Goal: Navigation & Orientation: Understand site structure

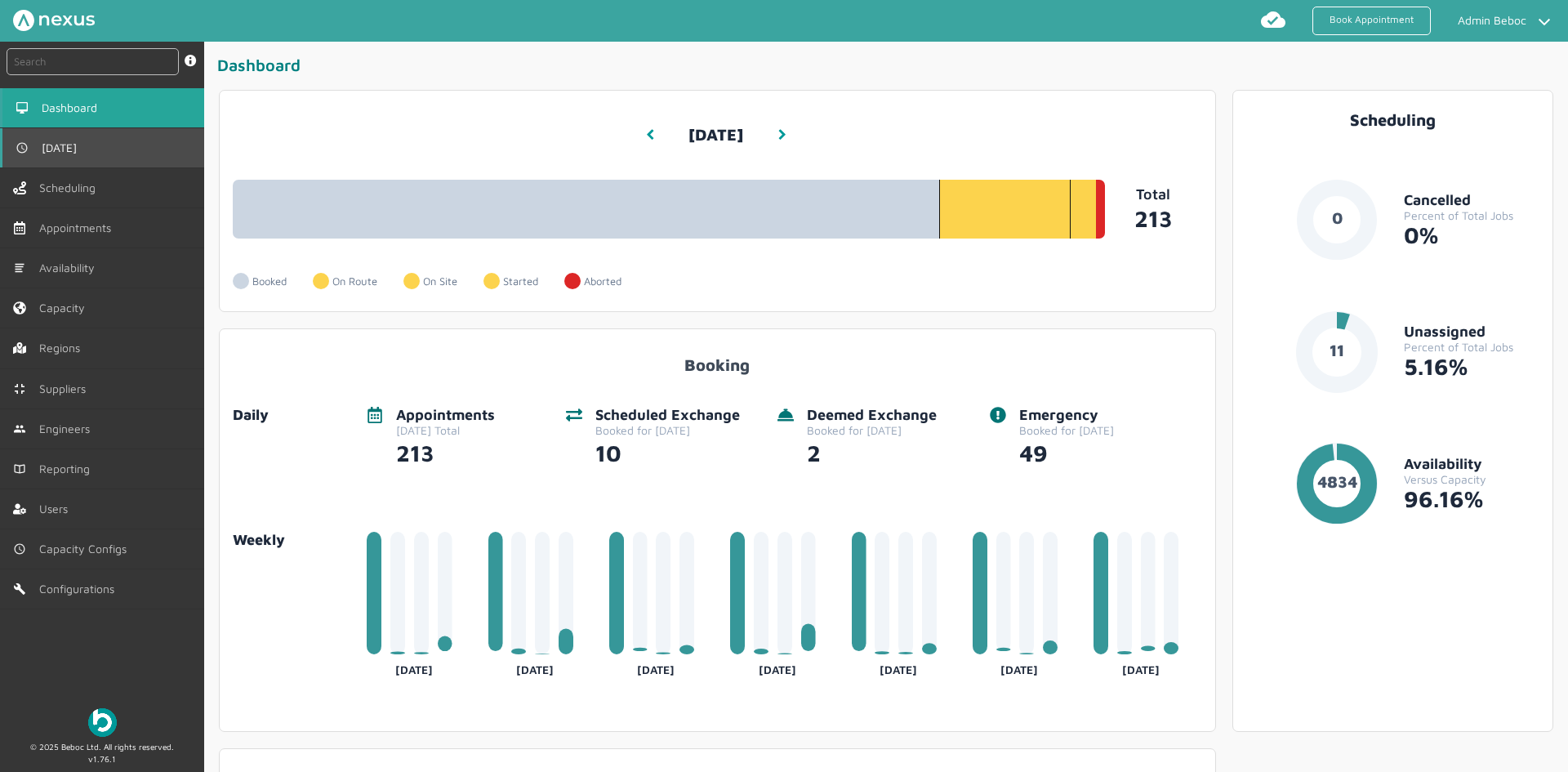
click at [64, 149] on span "[DATE]" at bounding box center [62, 147] width 41 height 13
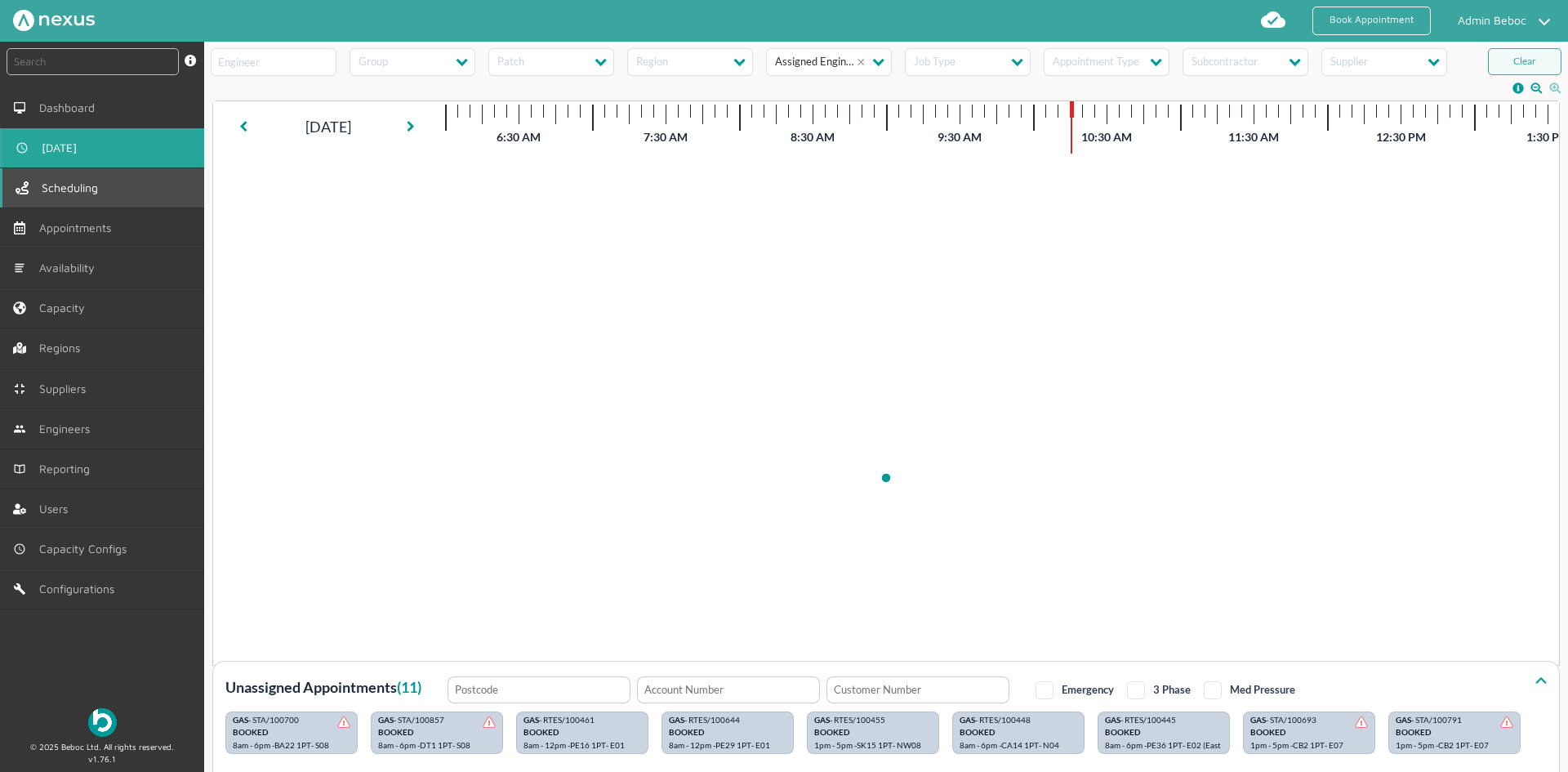
click at [66, 195] on span "Scheduling" at bounding box center [73, 188] width 63 height 13
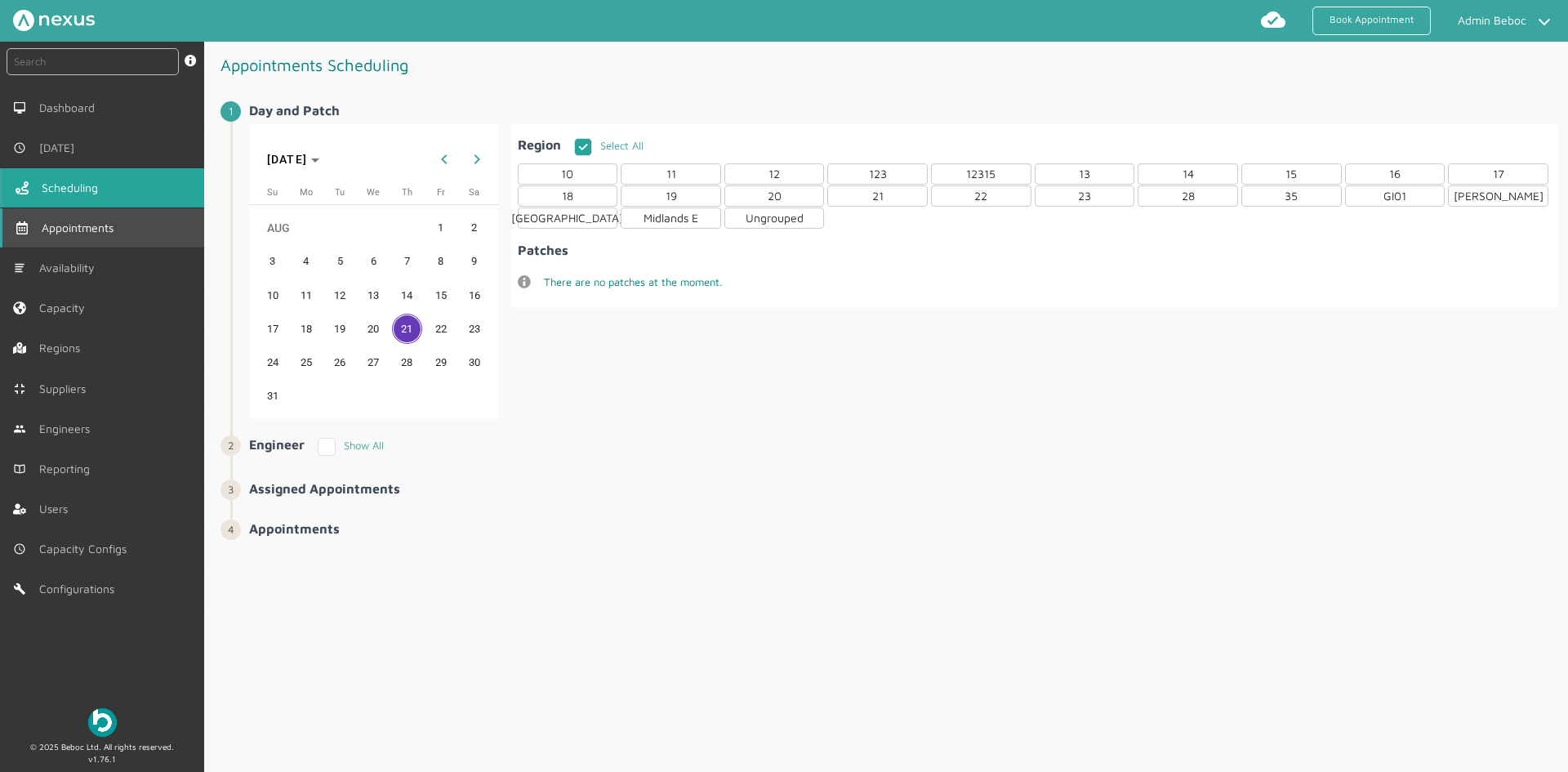
click at [69, 226] on span "Appointments" at bounding box center [80, 227] width 79 height 13
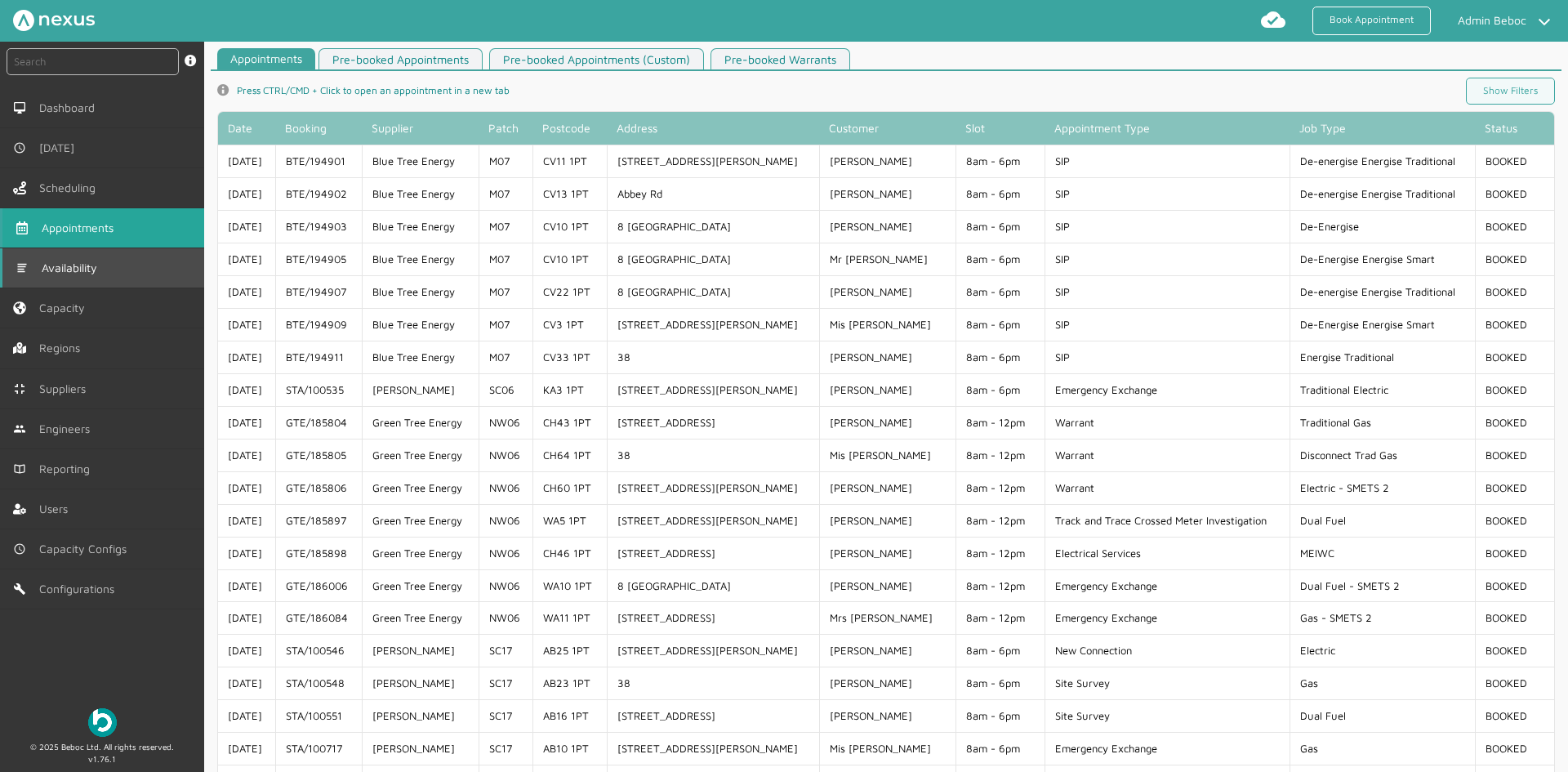
click at [68, 258] on link "Availability" at bounding box center [102, 267] width 204 height 39
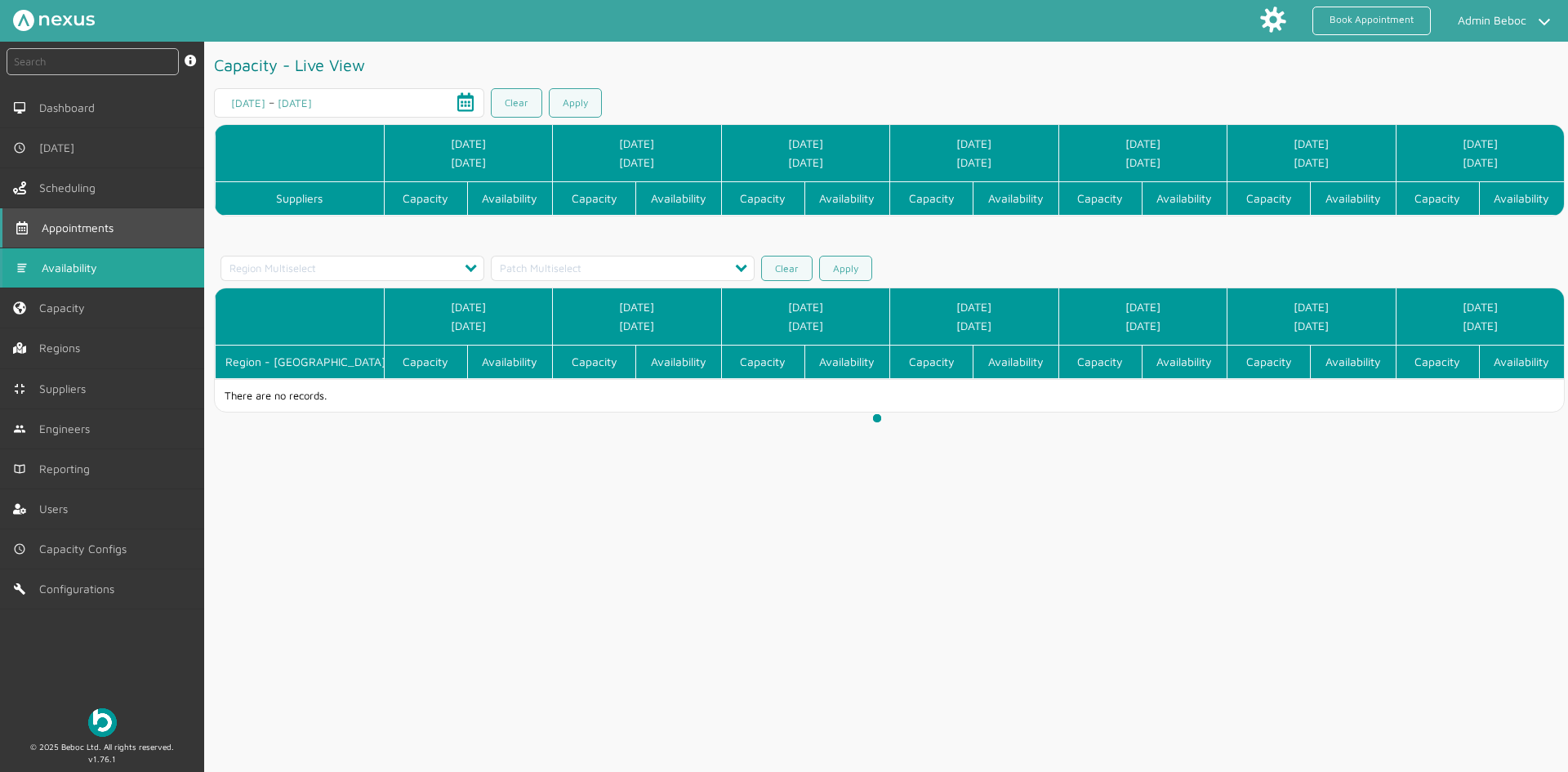
click at [70, 222] on span "Appointments" at bounding box center [80, 227] width 79 height 13
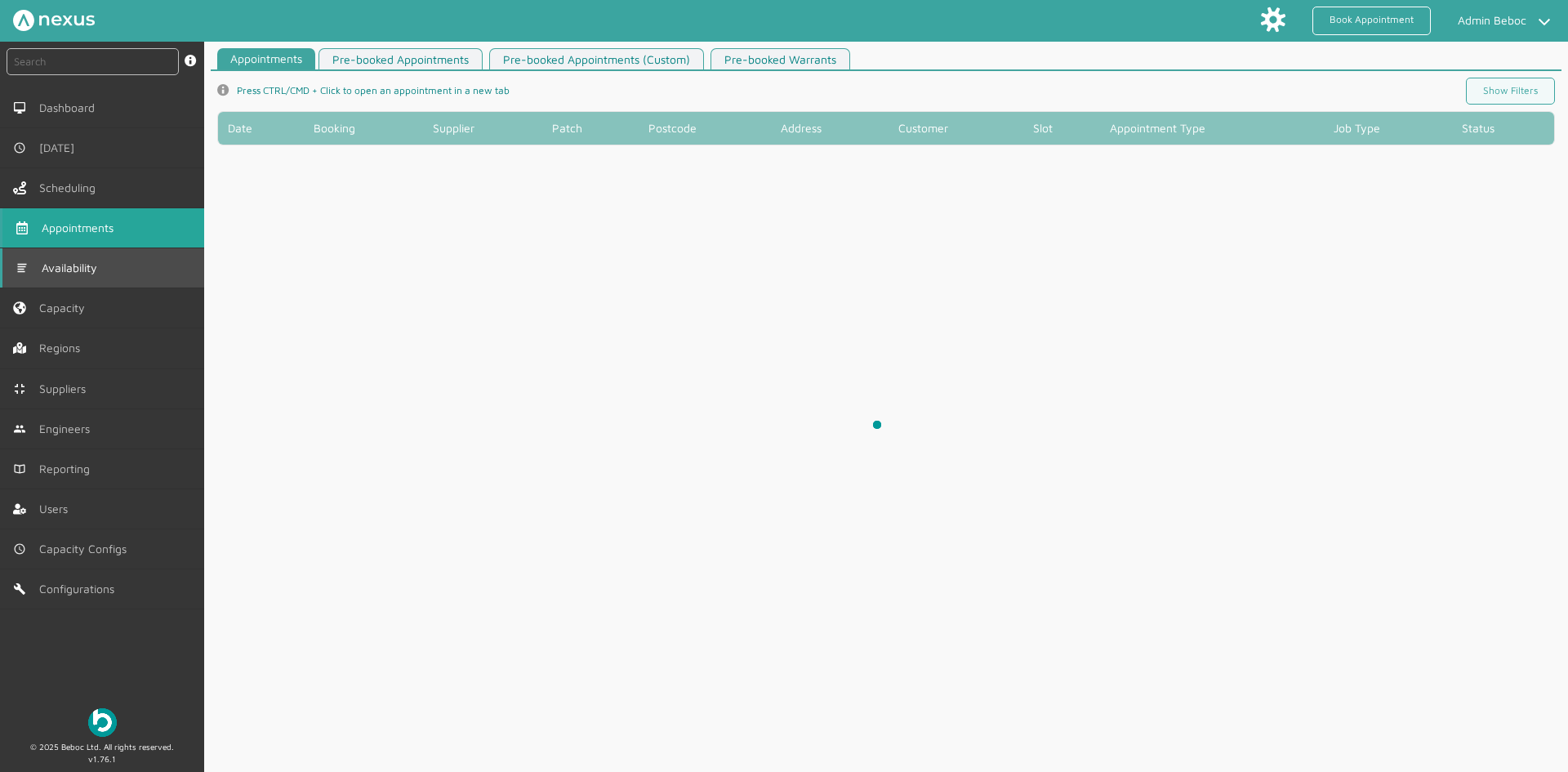
click at [67, 251] on link "Availability" at bounding box center [102, 267] width 204 height 39
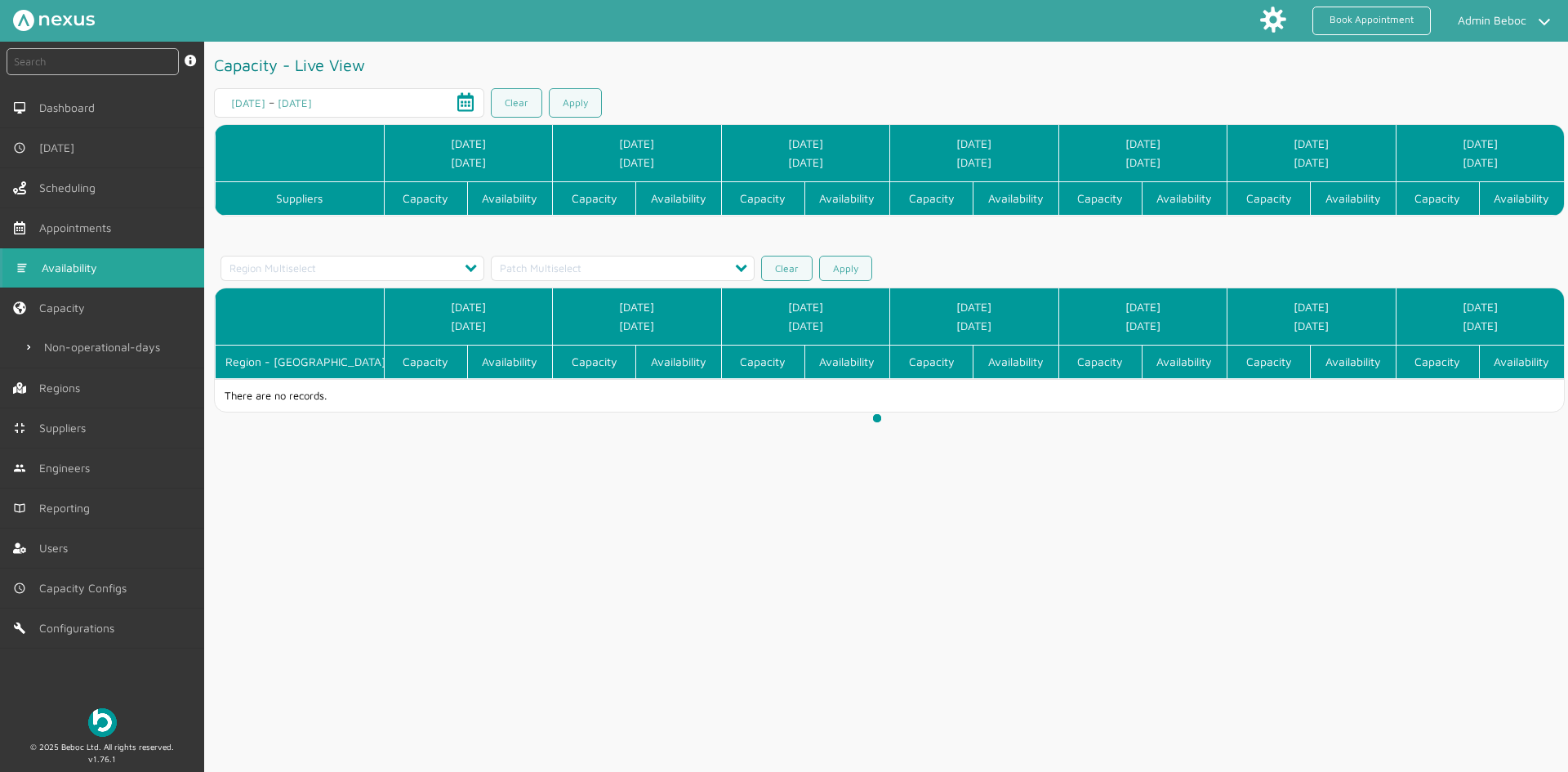
click at [435, 272] on div at bounding box center [885, 427] width 1363 height 772
click at [98, 385] on link "Regions" at bounding box center [102, 387] width 204 height 39
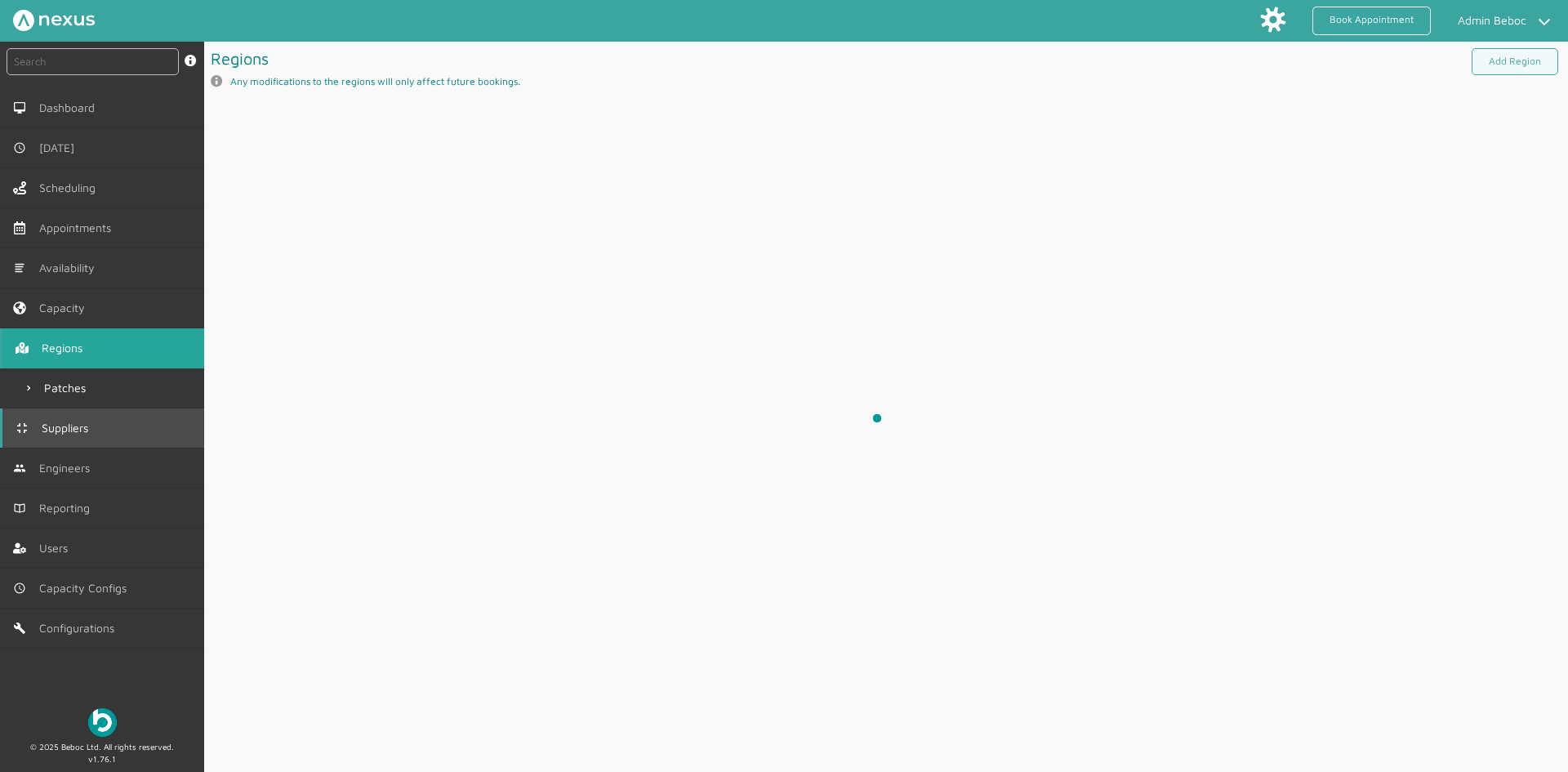
click at [76, 423] on span "Suppliers" at bounding box center [67, 427] width 53 height 13
